Goal: Task Accomplishment & Management: Complete application form

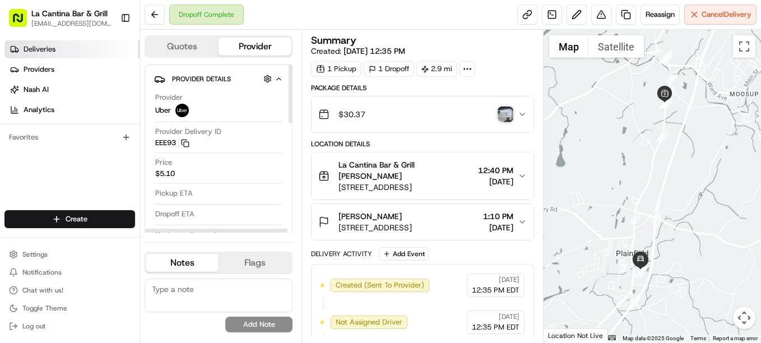
scroll to position [118, 0]
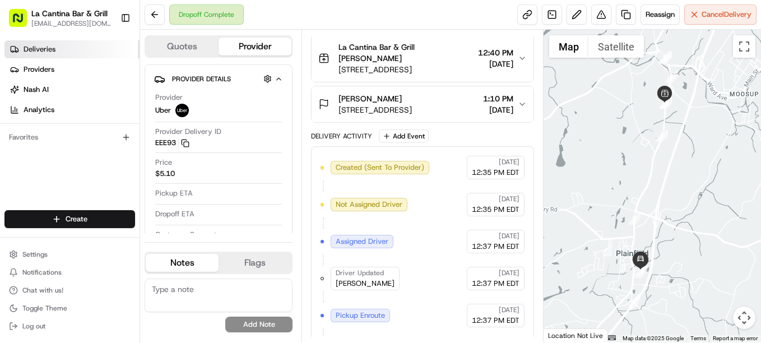
click at [52, 52] on span "Deliveries" at bounding box center [40, 49] width 32 height 10
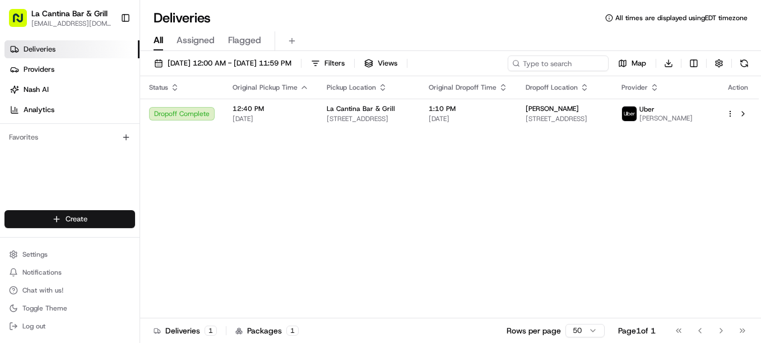
click at [116, 221] on html "La Cantina Bar & Grill [EMAIL_ADDRESS][DOMAIN_NAME] Toggle Sidebar Deliveries P…" at bounding box center [380, 171] width 761 height 343
click at [183, 238] on link "Delivery" at bounding box center [202, 240] width 125 height 20
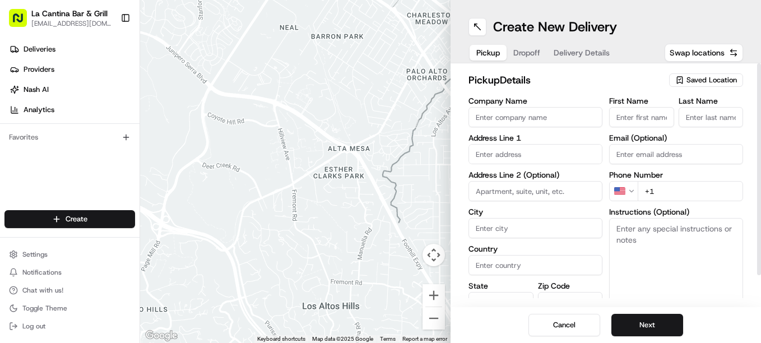
click at [569, 118] on input "Company Name" at bounding box center [535, 117] width 134 height 20
type input "La Cantina Bar & Grill"
type input "[STREET_ADDRESS]"
type input "Plainfield"
type input "[GEOGRAPHIC_DATA]"
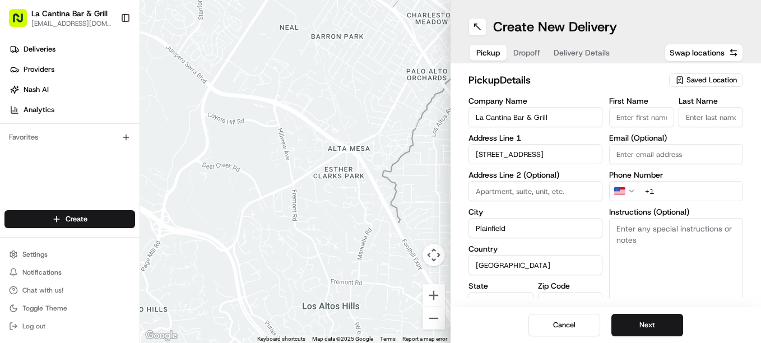
type input "CT"
type input "06374"
type input "[PERSON_NAME]"
type input "[EMAIL_ADDRESS][DOMAIN_NAME]"
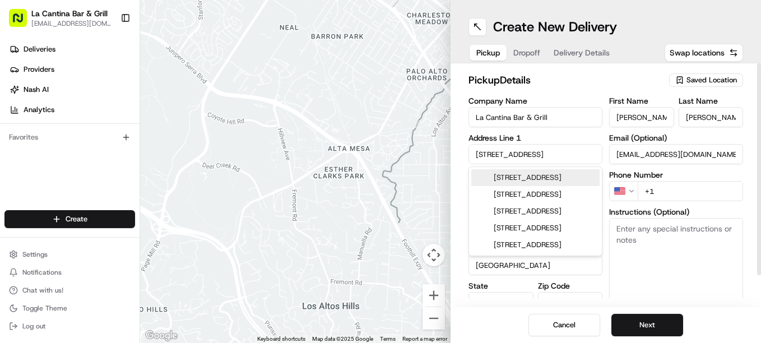
click at [669, 188] on input "+1" at bounding box center [689, 191] width 105 height 20
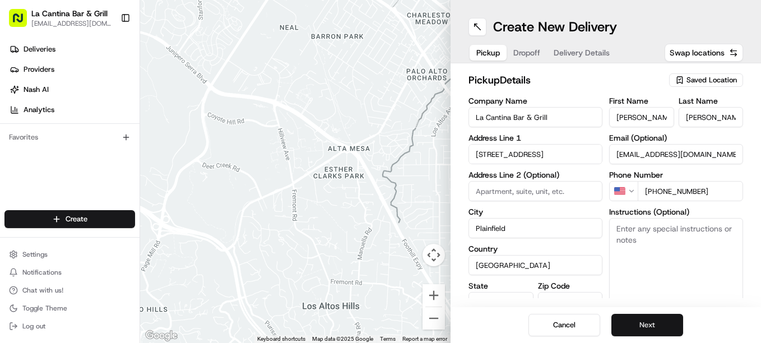
type input "[PHONE_NUMBER]"
click at [661, 328] on button "Next" at bounding box center [647, 325] width 72 height 22
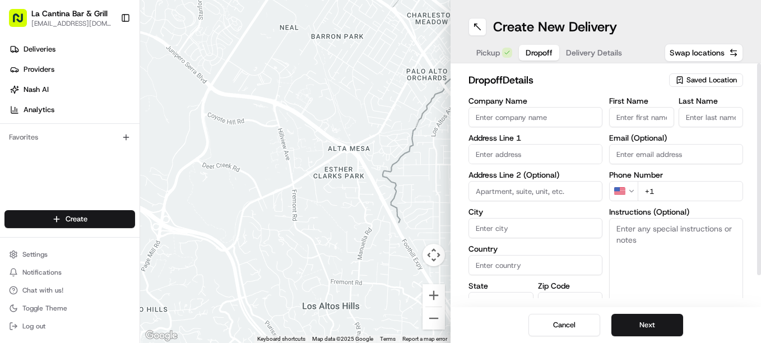
click at [551, 153] on input "text" at bounding box center [535, 154] width 134 height 20
click at [550, 171] on div "[STREET_ADDRESS]" at bounding box center [535, 177] width 128 height 17
type input "[STREET_ADDRESS]"
type input "Plainfield"
type input "[GEOGRAPHIC_DATA]"
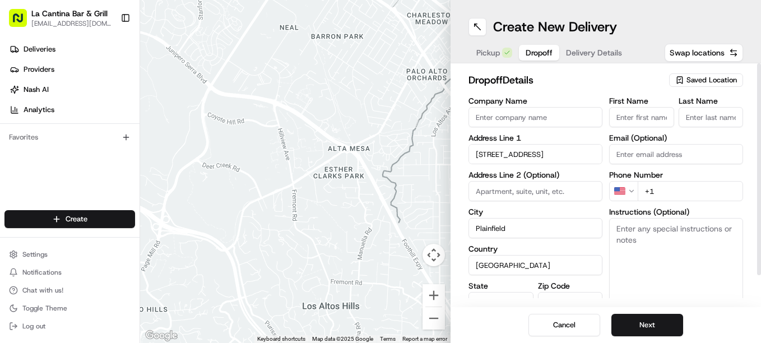
type input "CT"
type input "06354"
type input "[STREET_ADDRESS]"
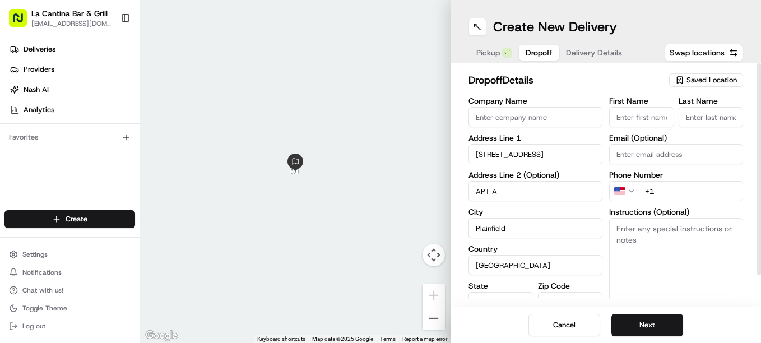
type input "APT A"
click at [619, 118] on input "First Name" at bounding box center [641, 117] width 65 height 20
type input "[PERSON_NAME]"
click at [719, 111] on input "Last Name" at bounding box center [710, 117] width 65 height 20
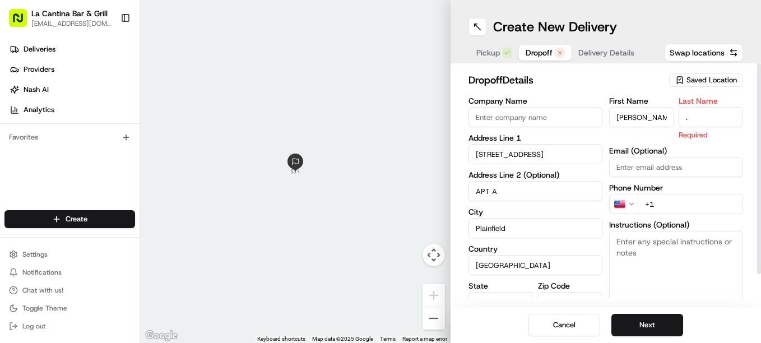
type input "."
click at [693, 195] on input "+1" at bounding box center [689, 204] width 105 height 20
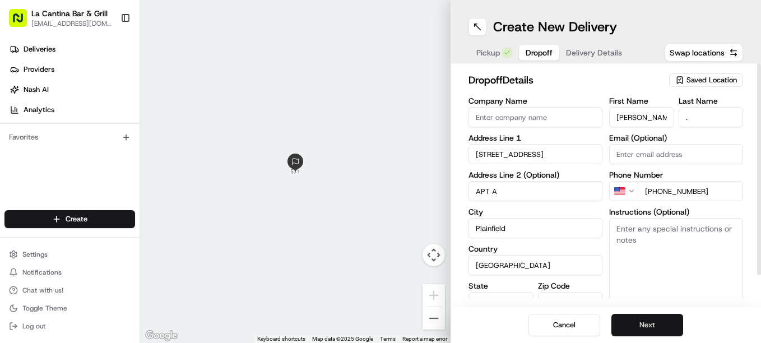
type input "[PHONE_NUMBER]"
click at [636, 322] on button "Next" at bounding box center [647, 325] width 72 height 22
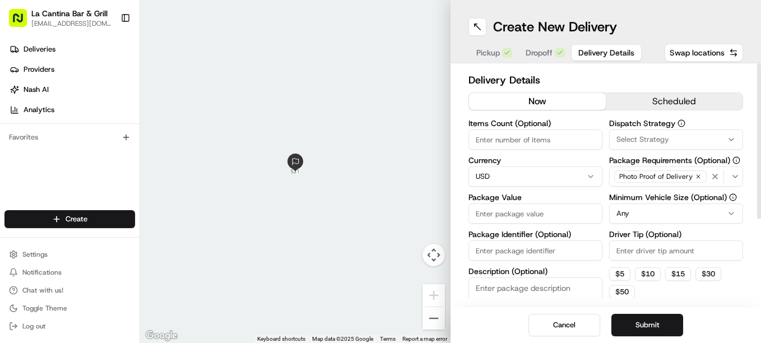
click at [549, 212] on input "Package Value" at bounding box center [535, 213] width 134 height 20
type input "39.50"
click at [662, 333] on button "Submit" at bounding box center [647, 325] width 72 height 22
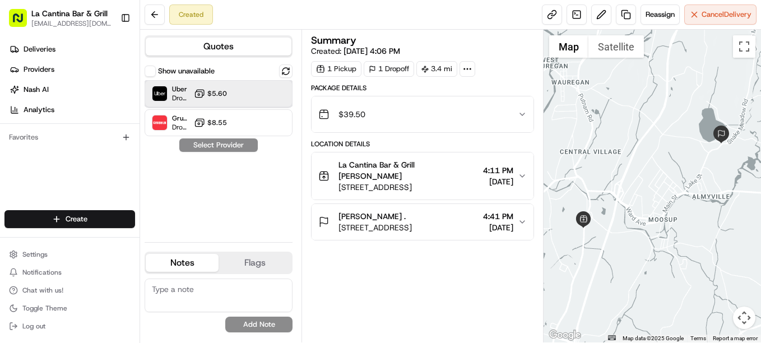
click at [259, 88] on div at bounding box center [257, 93] width 13 height 13
click at [237, 140] on button "Assign Provider" at bounding box center [219, 144] width 80 height 13
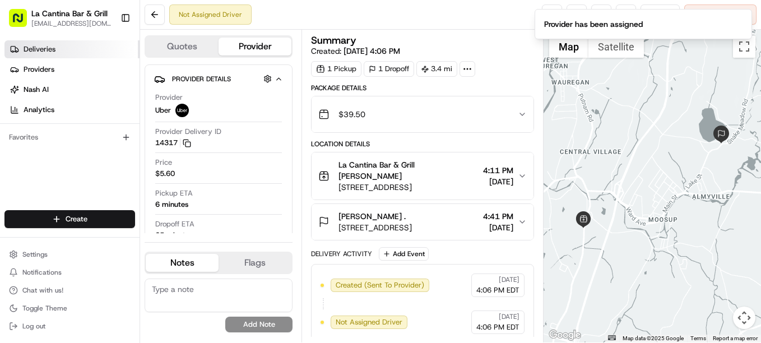
click at [59, 56] on link "Deliveries" at bounding box center [71, 49] width 135 height 18
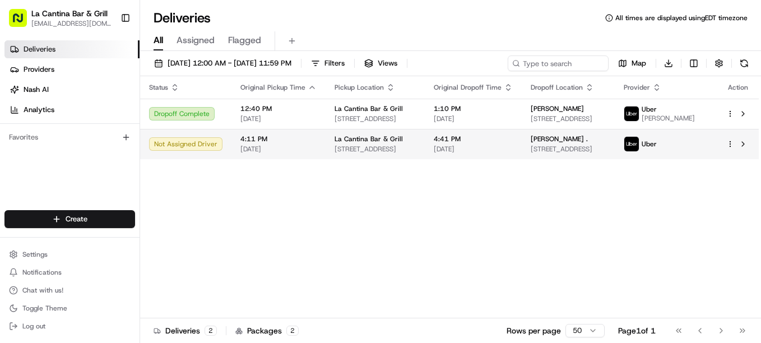
click at [339, 153] on span "[STREET_ADDRESS]" at bounding box center [374, 149] width 81 height 9
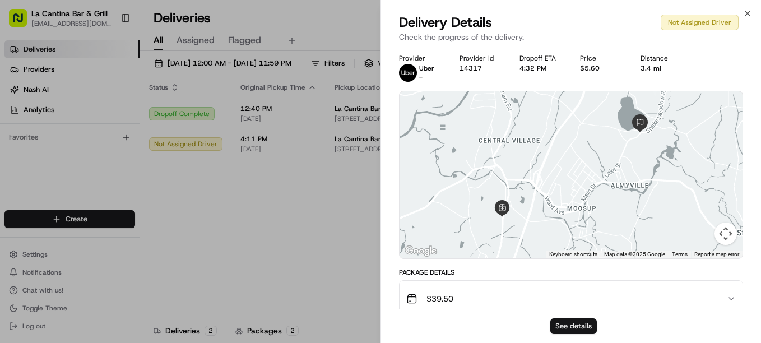
click at [579, 323] on button "See details" at bounding box center [573, 326] width 46 height 16
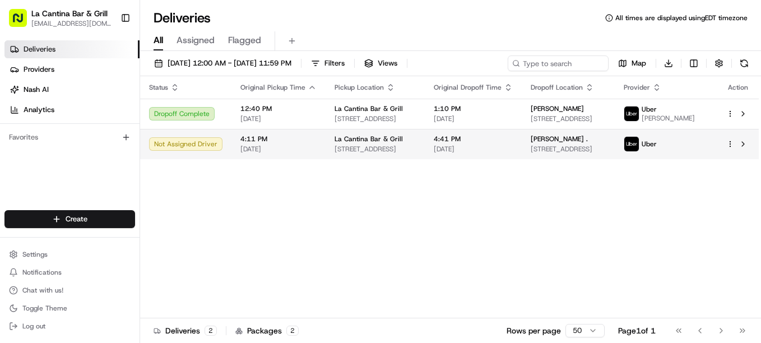
click at [509, 153] on span "[DATE]" at bounding box center [473, 149] width 79 height 9
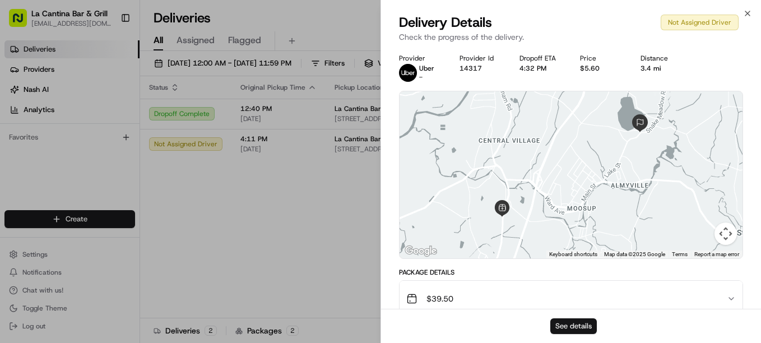
click at [584, 330] on button "See details" at bounding box center [573, 326] width 46 height 16
